Goal: Find contact information: Find contact information

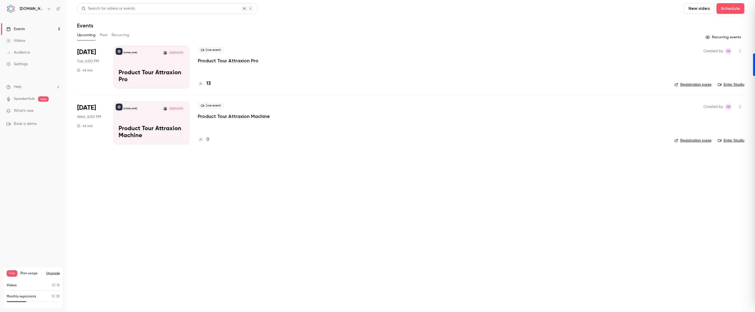
click at [28, 49] on link "Audience" at bounding box center [33, 53] width 66 height 12
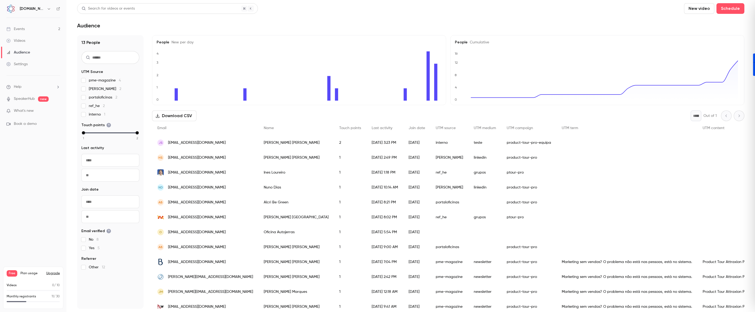
click at [25, 31] on div "Events" at bounding box center [15, 28] width 18 height 5
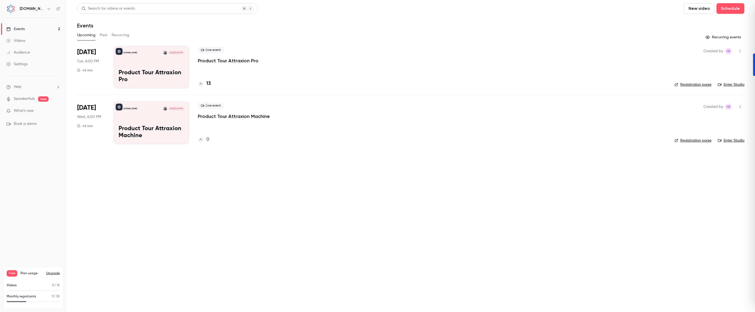
click at [589, 19] on header "Search for videos or events New video Schedule Events" at bounding box center [411, 16] width 668 height 26
click at [735, 83] on link "Enter Studio" at bounding box center [731, 84] width 27 height 5
click at [24, 50] on div "Audience" at bounding box center [18, 52] width 24 height 5
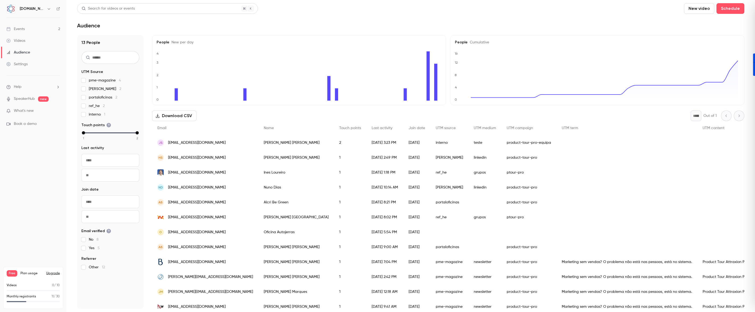
click at [202, 143] on span "[EMAIL_ADDRESS][DOMAIN_NAME]" at bounding box center [197, 143] width 58 height 6
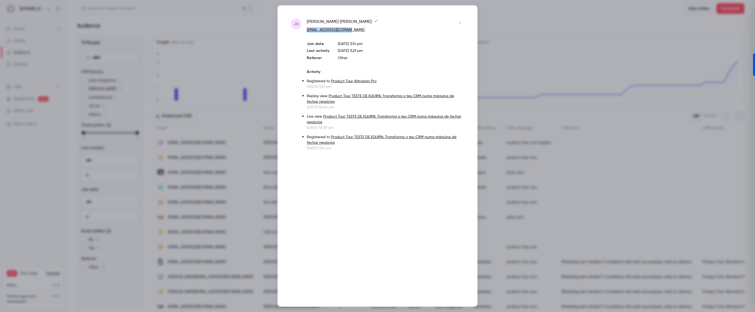
drag, startPoint x: 351, startPoint y: 28, endPoint x: 306, endPoint y: 31, distance: 44.2
click at [306, 31] on div "JS [PERSON_NAME] [EMAIL_ADDRESS][DOMAIN_NAME] Join date [DATE] 3:14 pm Last act…" at bounding box center [377, 85] width 173 height 132
copy link "[EMAIL_ADDRESS][DOMAIN_NAME]"
click at [654, 18] on div at bounding box center [377, 156] width 755 height 312
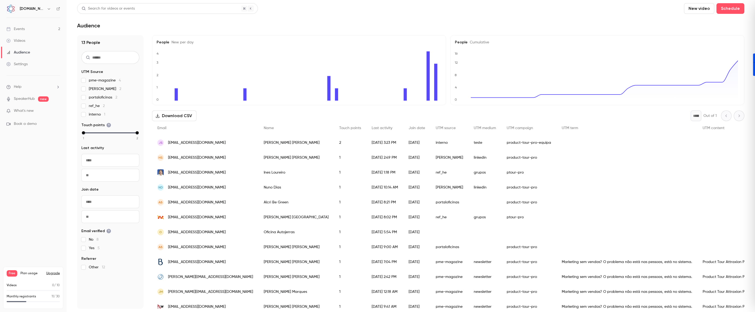
click at [22, 30] on div "Events" at bounding box center [15, 28] width 18 height 5
